Goal: Browse casually

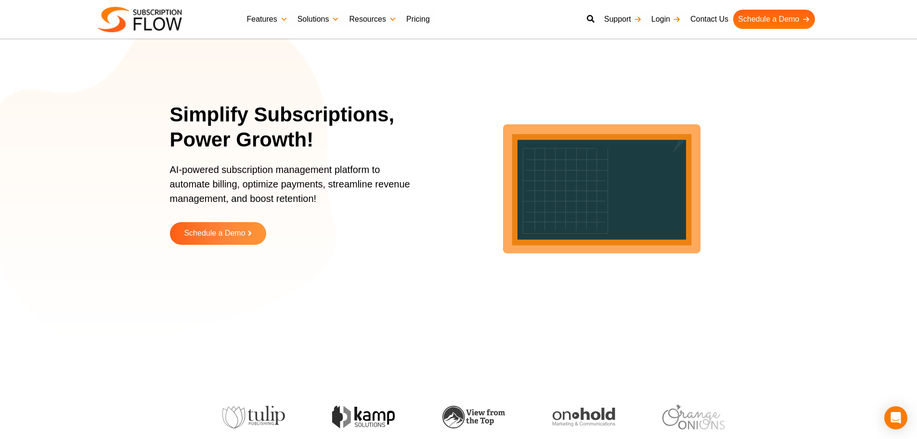
drag, startPoint x: 821, startPoint y: 234, endPoint x: 815, endPoint y: 208, distance: 26.6
click at [821, 234] on section "Simplify Subscriptions, Power Growth! AI-powered subscription management platfo…" at bounding box center [458, 180] width 917 height 313
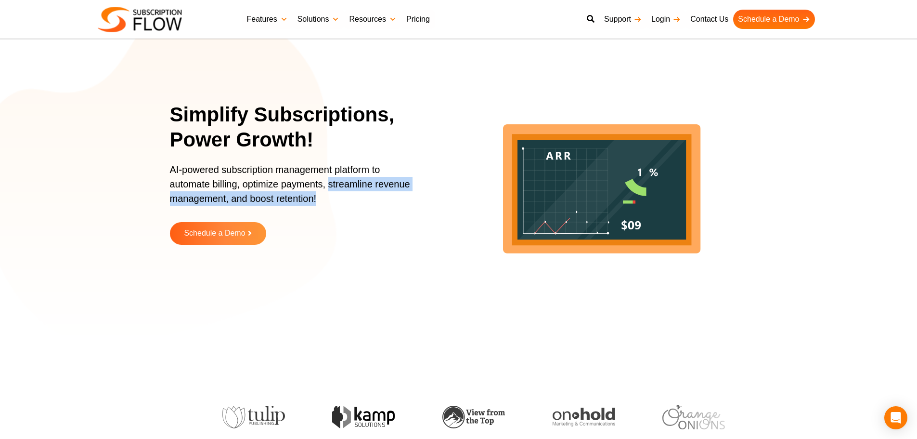
drag, startPoint x: 329, startPoint y: 185, endPoint x: 331, endPoint y: 202, distance: 17.0
click at [331, 202] on p "AI-powered subscription management platform to automate billing, optimize payme…" at bounding box center [295, 188] width 250 height 53
click at [289, 199] on p "AI-powered subscription management platform to automate billing, optimize payme…" at bounding box center [295, 188] width 250 height 53
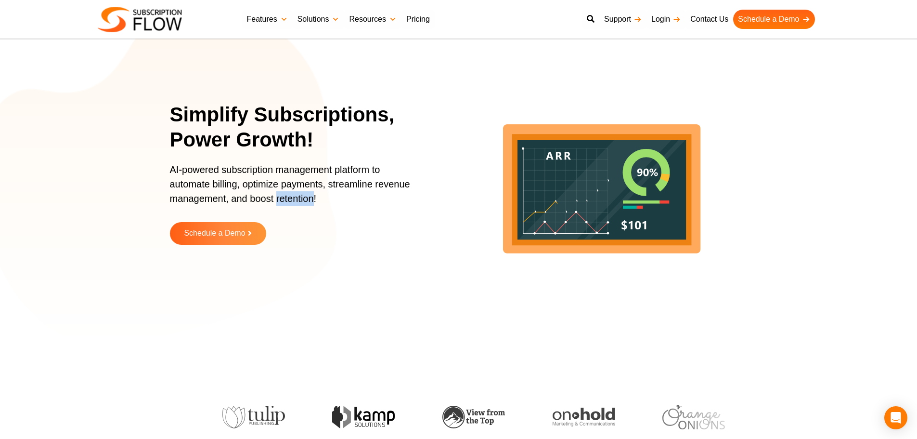
click at [289, 199] on p "AI-powered subscription management platform to automate billing, optimize payme…" at bounding box center [295, 188] width 250 height 53
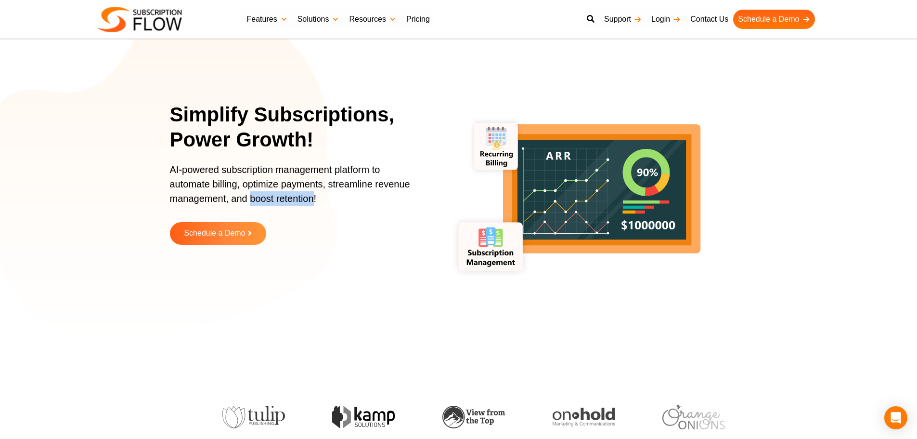
drag, startPoint x: 250, startPoint y: 201, endPoint x: 313, endPoint y: 201, distance: 62.6
click at [313, 201] on p "AI-powered subscription management platform to automate billing, optimize payme…" at bounding box center [295, 188] width 250 height 53
click at [278, 201] on p "AI-powered subscription management platform to automate billing, optimize payme…" at bounding box center [295, 188] width 250 height 53
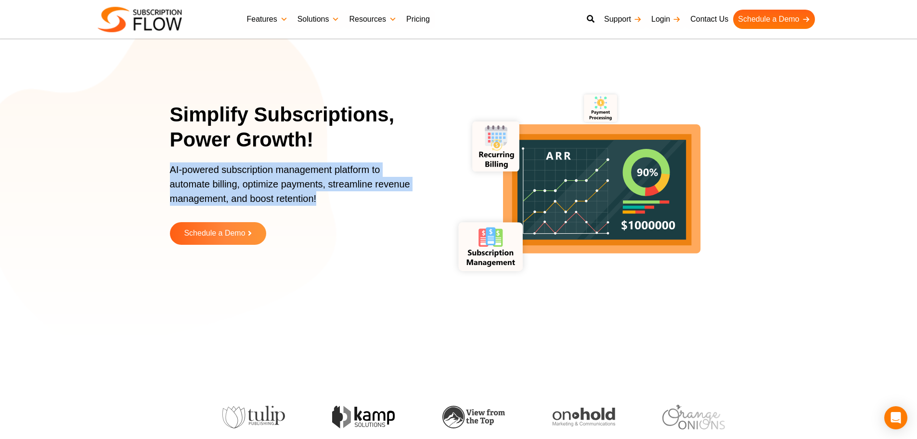
click at [278, 201] on p "AI-powered subscription management platform to automate billing, optimize payme…" at bounding box center [295, 188] width 250 height 53
click at [252, 185] on p "AI-powered subscription management platform to automate billing, optimize payme…" at bounding box center [295, 188] width 250 height 53
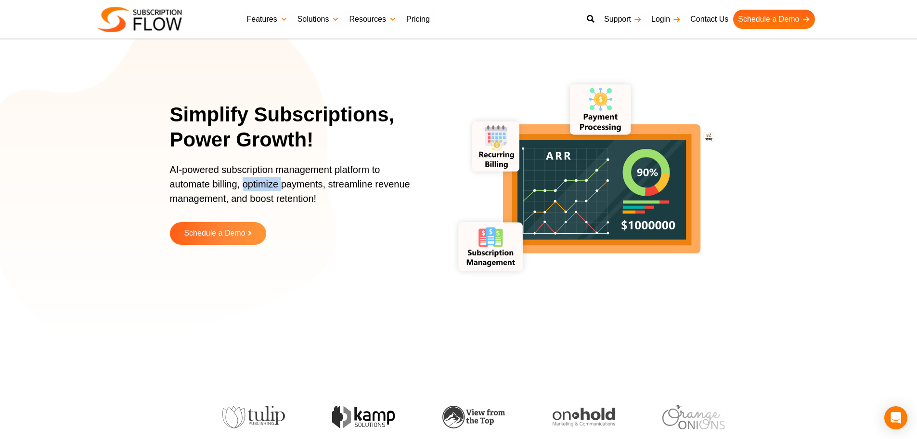
click at [252, 185] on p "AI-powered subscription management platform to automate billing, optimize payme…" at bounding box center [295, 188] width 250 height 53
click at [245, 184] on p "AI-powered subscription management platform to automate billing, optimize payme…" at bounding box center [295, 188] width 250 height 53
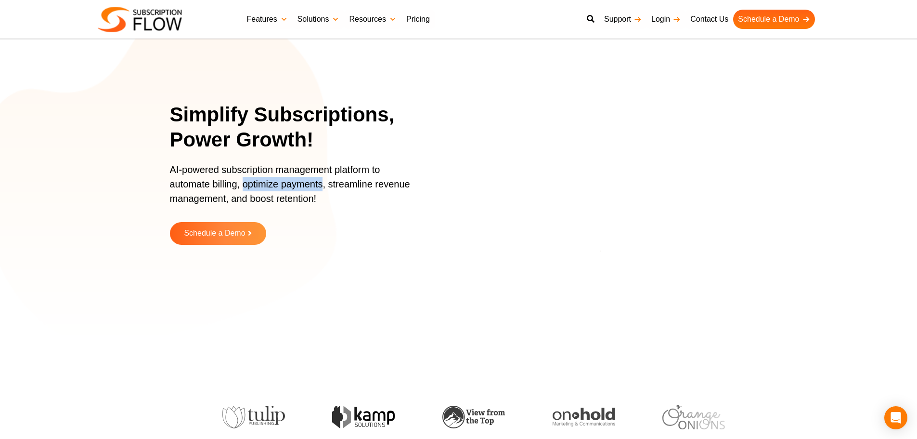
drag, startPoint x: 242, startPoint y: 184, endPoint x: 321, endPoint y: 187, distance: 79.0
click at [321, 187] on p "AI-powered subscription management platform to automate billing, optimize payme…" at bounding box center [295, 188] width 250 height 53
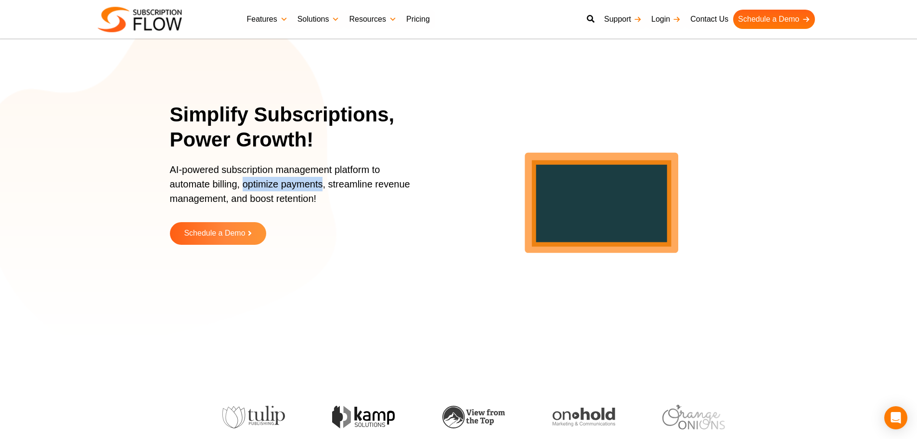
click at [292, 181] on p "AI-powered subscription management platform to automate billing, optimize payme…" at bounding box center [295, 188] width 250 height 53
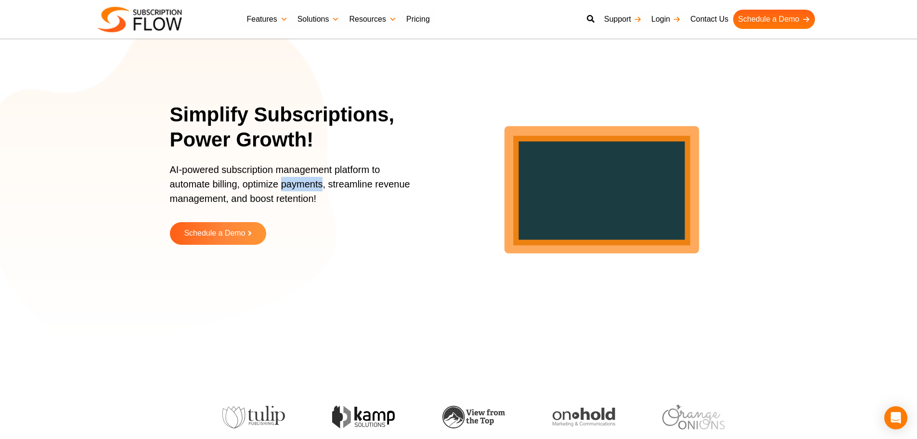
click at [292, 181] on p "AI-powered subscription management platform to automate billing, optimize payme…" at bounding box center [295, 188] width 250 height 53
